Goal: Information Seeking & Learning: Check status

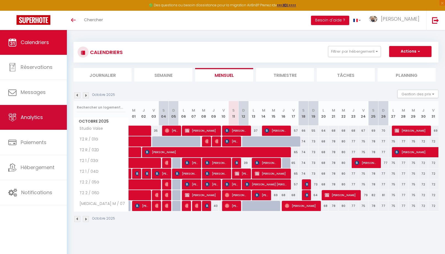
click at [26, 121] on link "Analytics" at bounding box center [33, 117] width 67 height 25
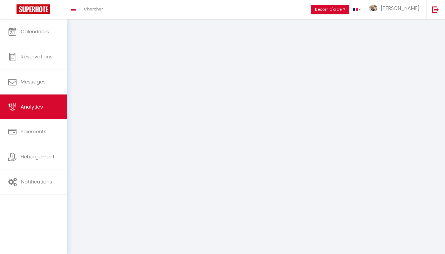
select select "2025"
select select "10"
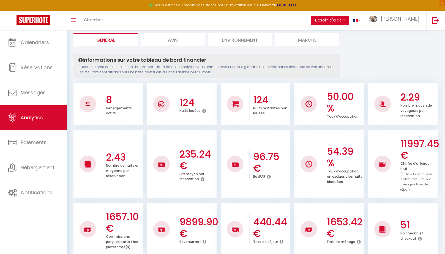
scroll to position [36, 0]
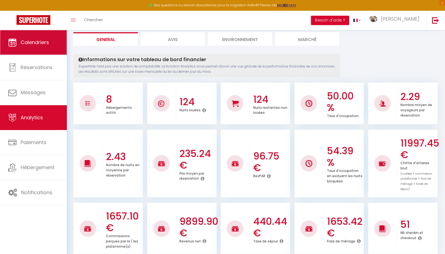
click at [32, 42] on span "Calendriers" at bounding box center [35, 42] width 28 height 7
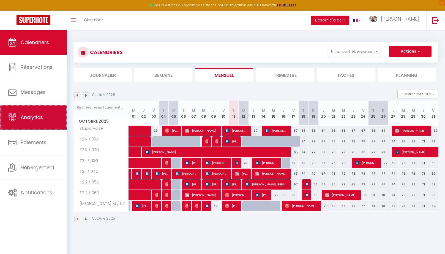
click at [42, 116] on span "Analytics" at bounding box center [32, 117] width 22 height 7
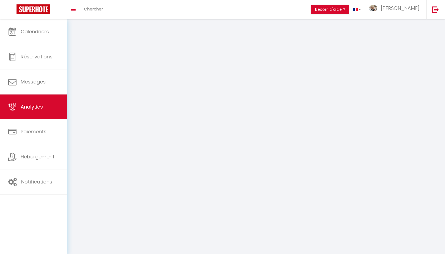
select select "2025"
select select "10"
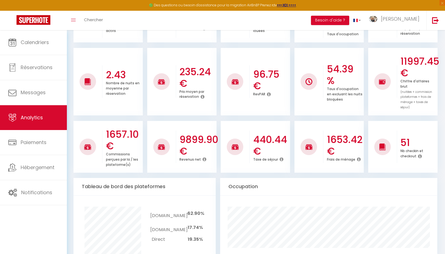
scroll to position [120, 0]
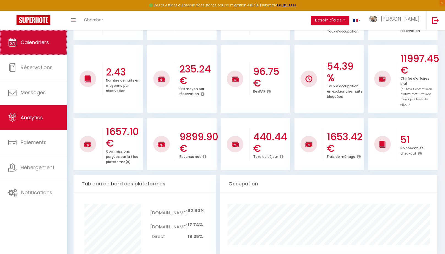
click at [5, 51] on link "Calendriers" at bounding box center [33, 42] width 67 height 25
